Goal: Task Accomplishment & Management: Manage account settings

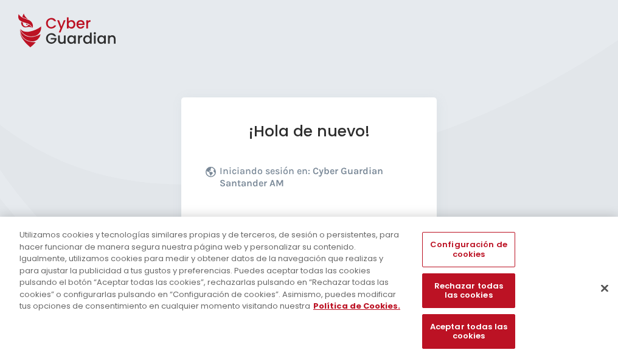
scroll to position [149, 0]
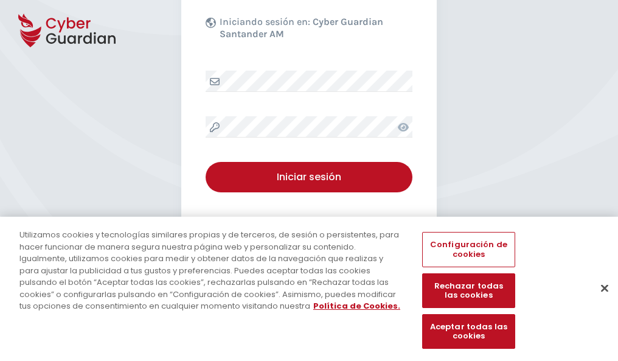
click at [599, 301] on button "Cerrar" at bounding box center [604, 287] width 27 height 27
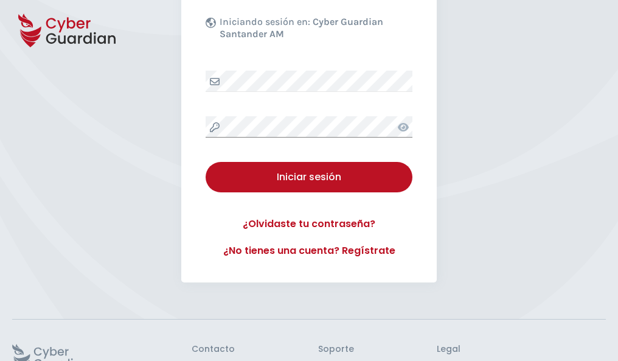
scroll to position [237, 0]
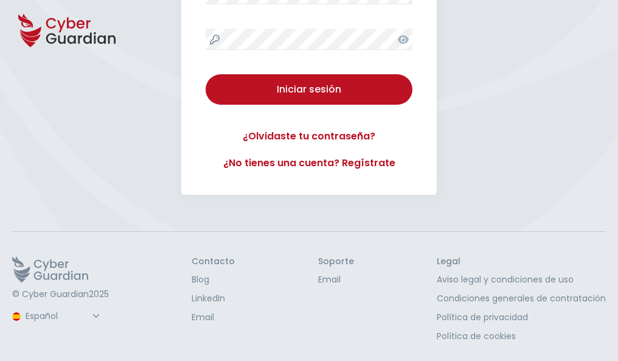
click at [206, 74] on button "Iniciar sesión" at bounding box center [309, 89] width 207 height 30
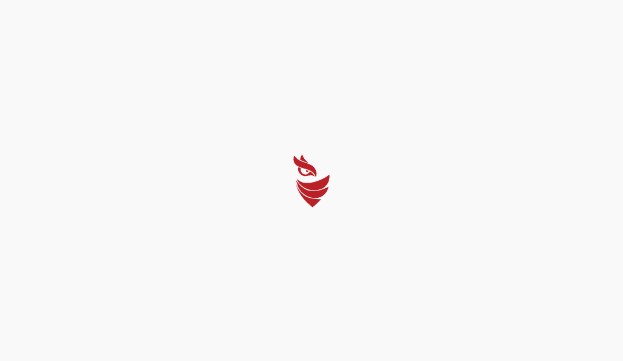
select select "Português (BR)"
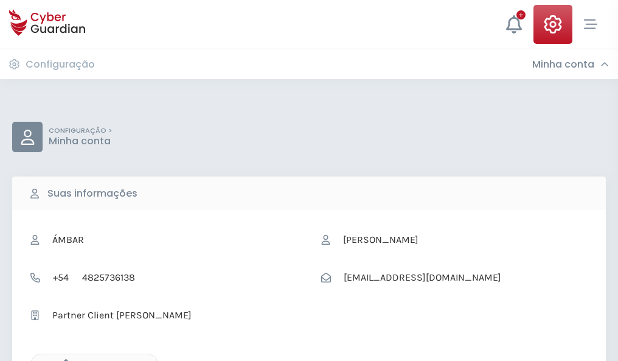
click at [63, 360] on icon "button" at bounding box center [63, 364] width 10 height 10
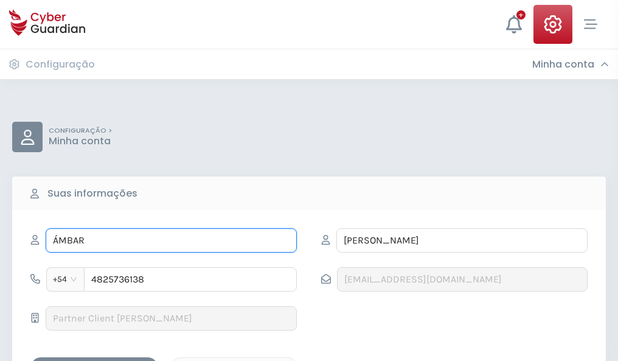
click at [171, 240] on input "ÁMBAR" at bounding box center [171, 240] width 251 height 24
type input "Á"
type input "Andrea"
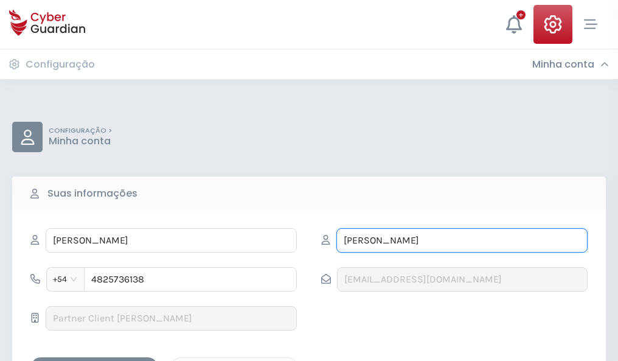
click at [462, 240] on input "BARTOLOMÉ" at bounding box center [461, 240] width 251 height 24
type input "B"
type input "Ballesteros"
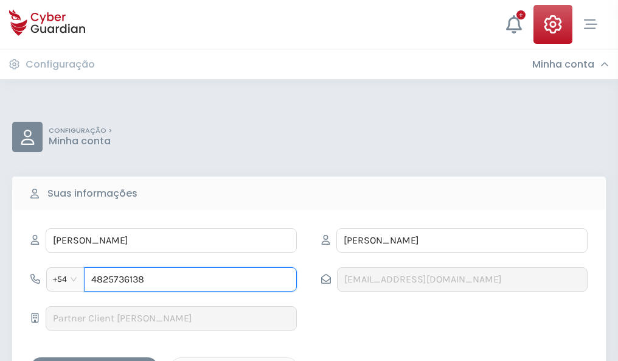
click at [190, 279] on input "4825736138" at bounding box center [190, 279] width 213 height 24
type input "4"
type input "4976376143"
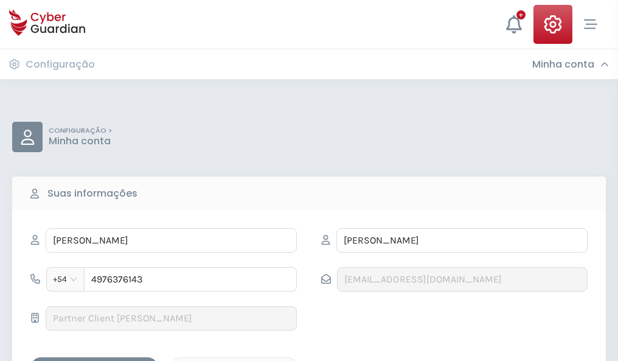
click at [94, 360] on div "Salvar alterações" at bounding box center [95, 367] width 110 height 15
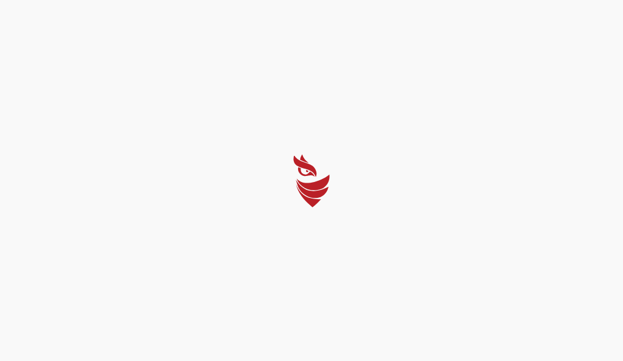
select select "Português (BR)"
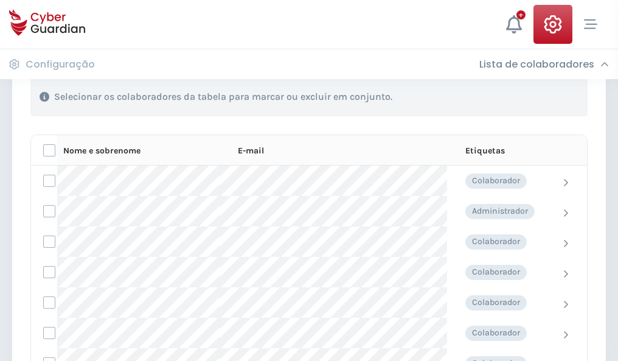
scroll to position [521, 0]
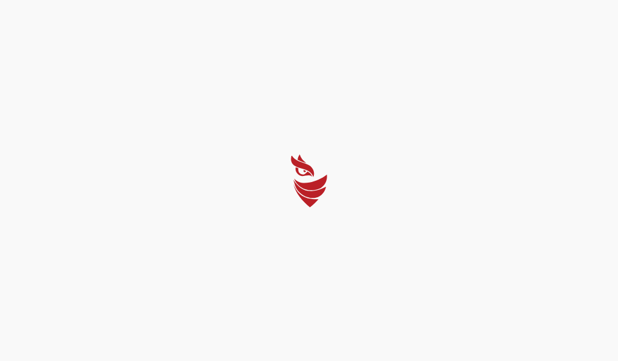
select select "Português (BR)"
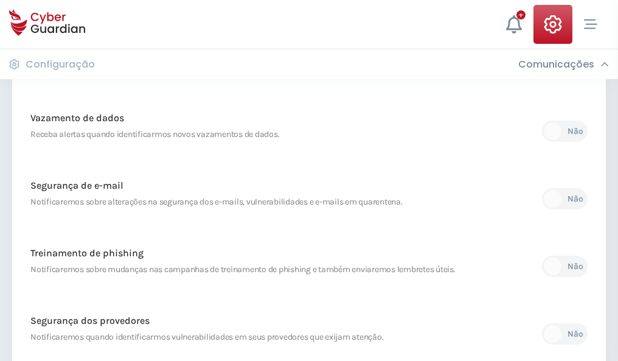
scroll to position [641, 0]
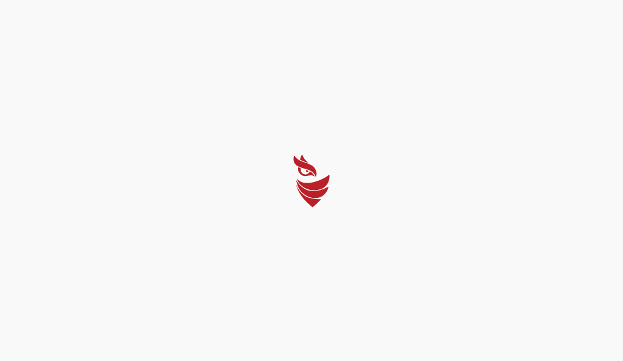
select select "Português (BR)"
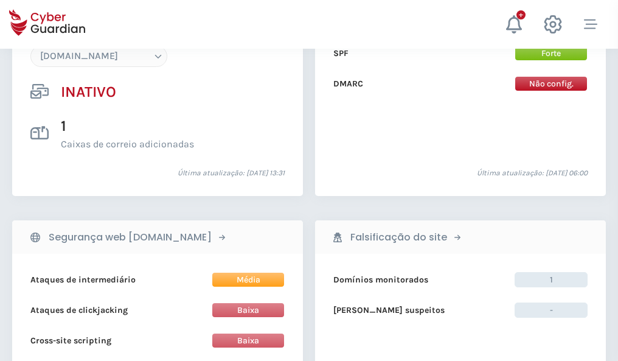
scroll to position [1145, 0]
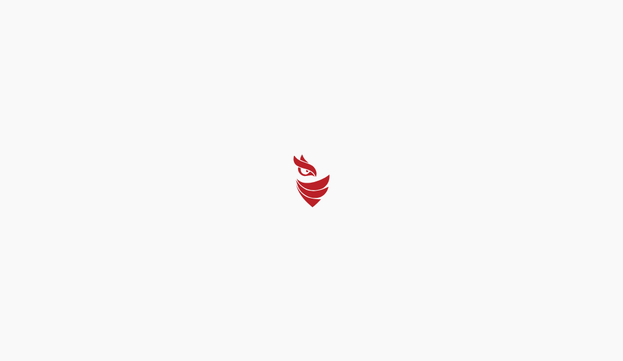
select select "Português (BR)"
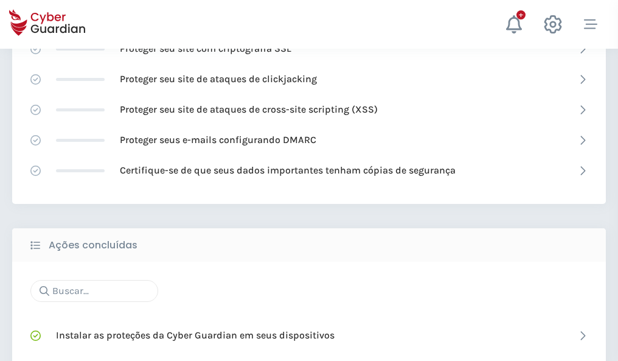
scroll to position [810, 0]
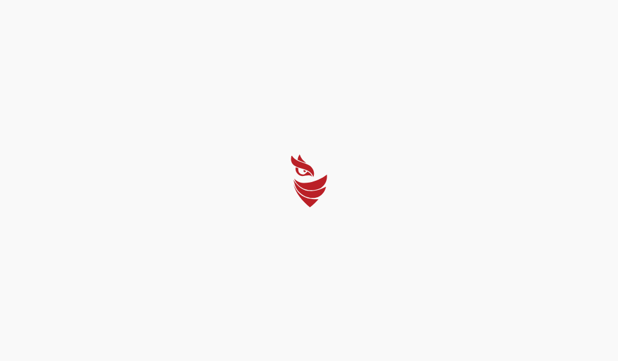
select select "Português (BR)"
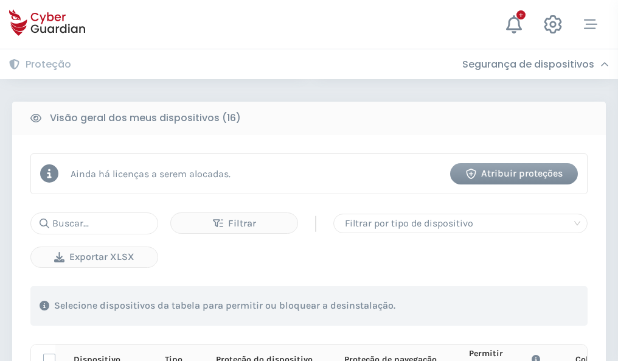
scroll to position [1075, 0]
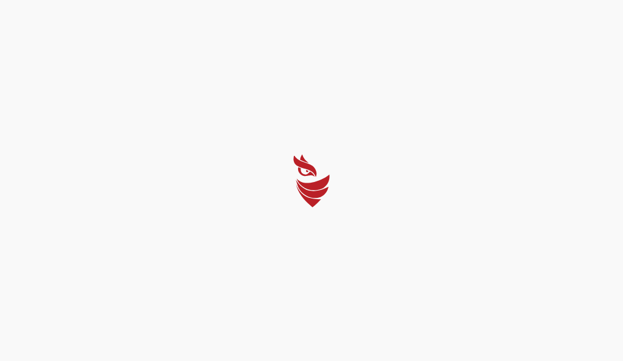
select select "Português (BR)"
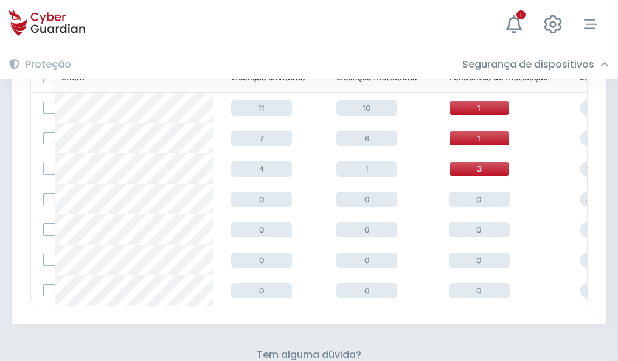
scroll to position [534, 0]
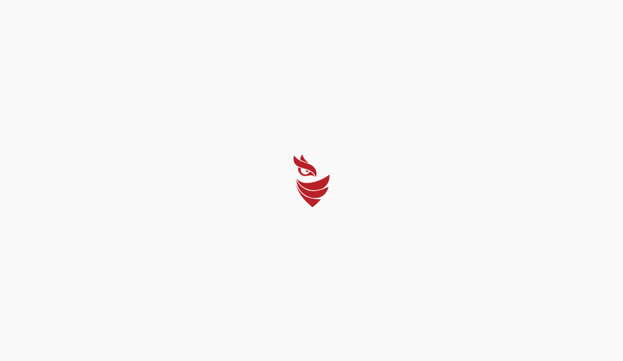
select select "Português (BR)"
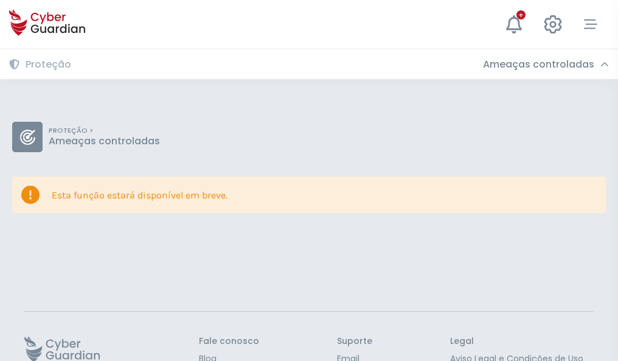
scroll to position [79, 0]
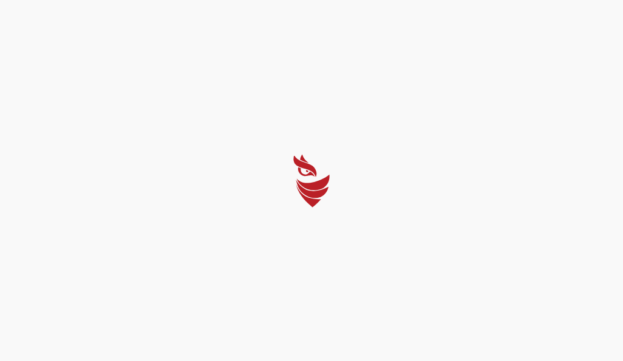
select select "Português (BR)"
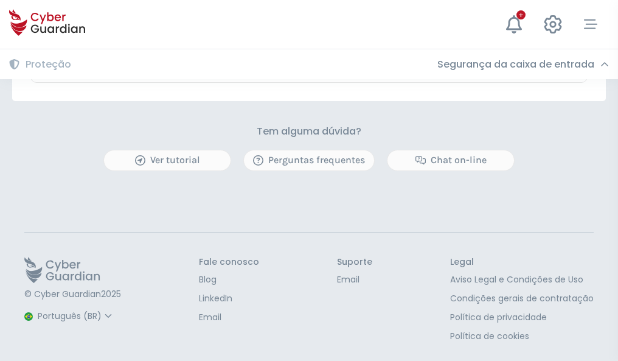
scroll to position [715, 0]
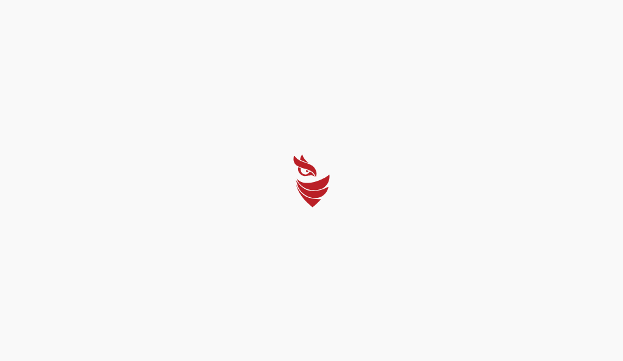
select select "Português (BR)"
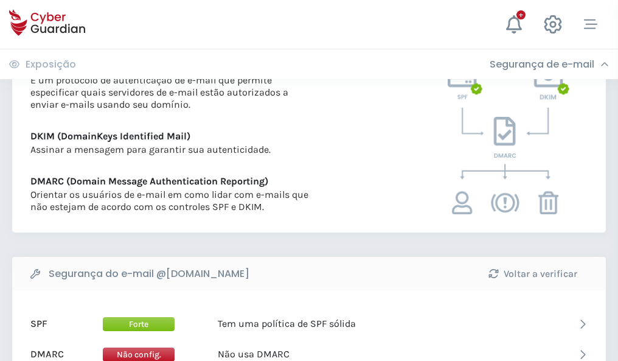
scroll to position [656, 0]
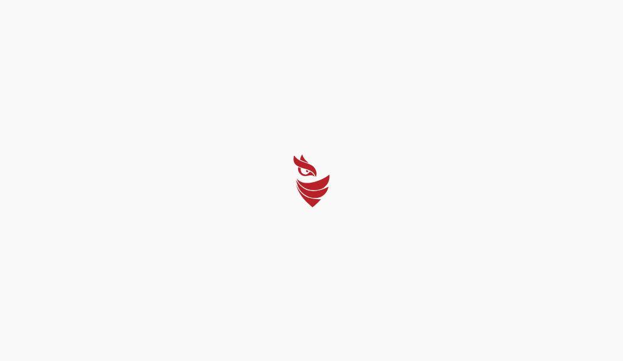
select select "Português (BR)"
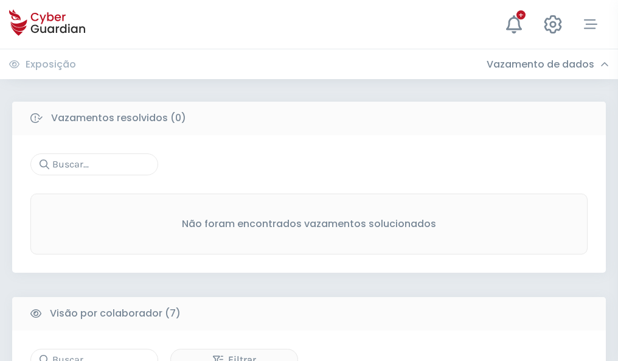
scroll to position [1006, 0]
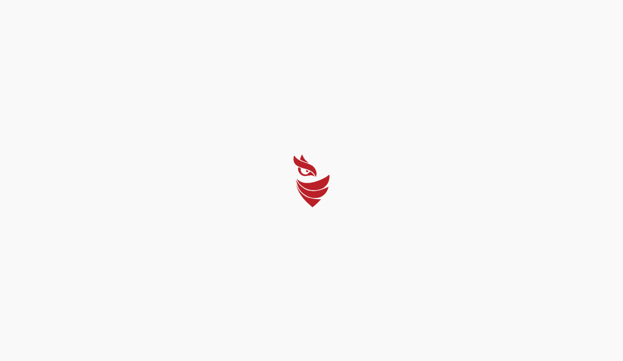
select select "Português (BR)"
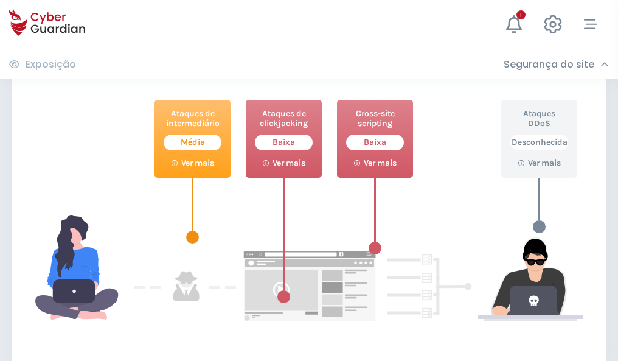
scroll to position [663, 0]
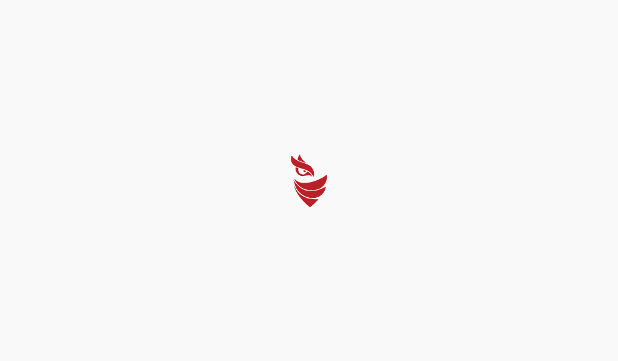
select select "Português (BR)"
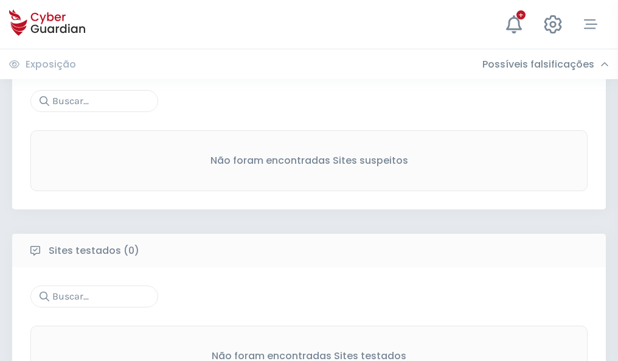
scroll to position [636, 0]
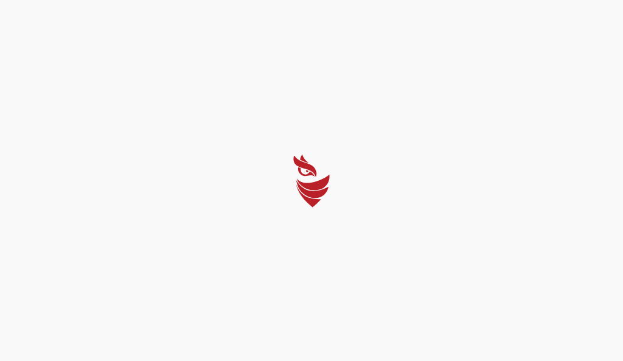
select select "Português (BR)"
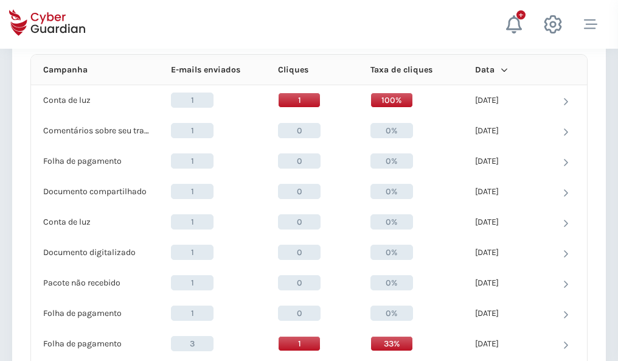
scroll to position [1091, 0]
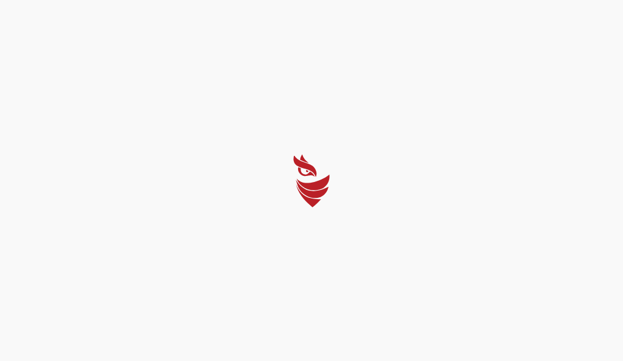
select select "Português (BR)"
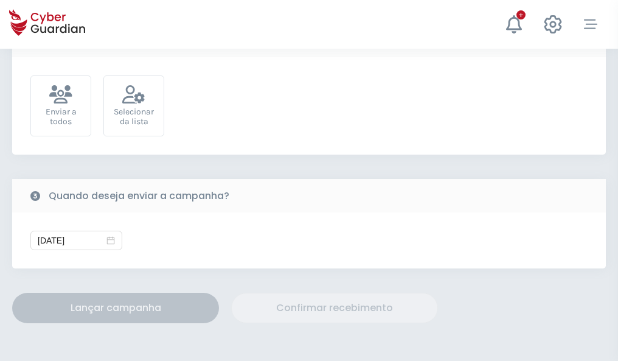
scroll to position [445, 0]
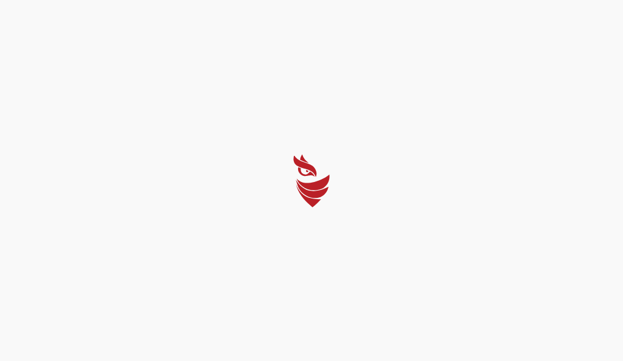
select select "Português (BR)"
